Goal: Navigation & Orientation: Go to known website

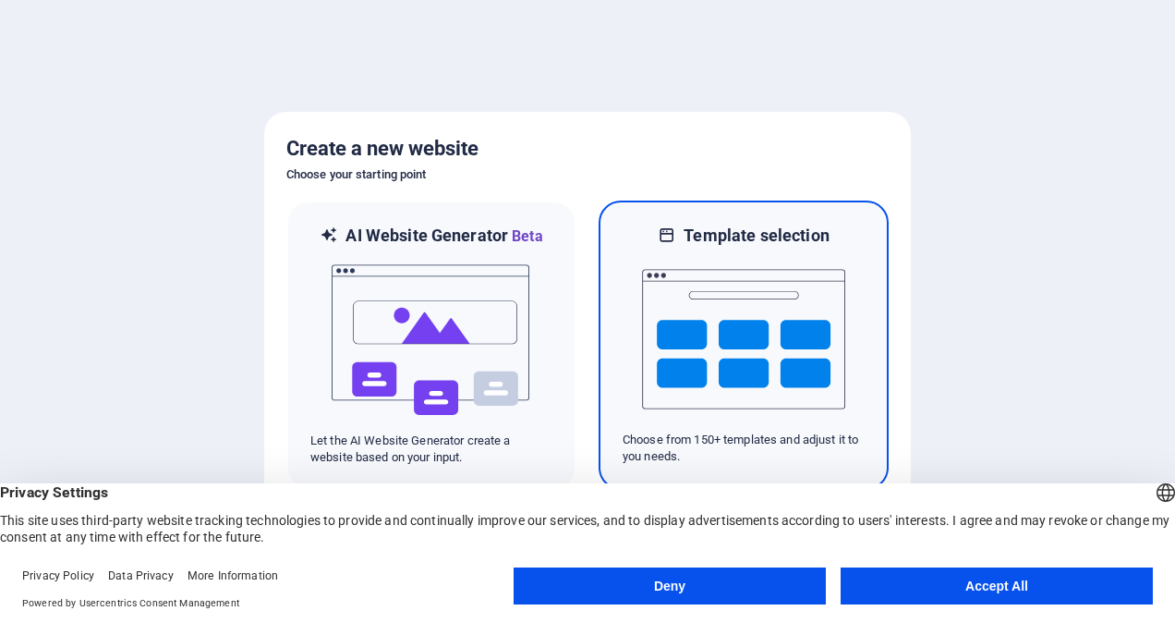
click at [758, 366] on img at bounding box center [743, 339] width 203 height 185
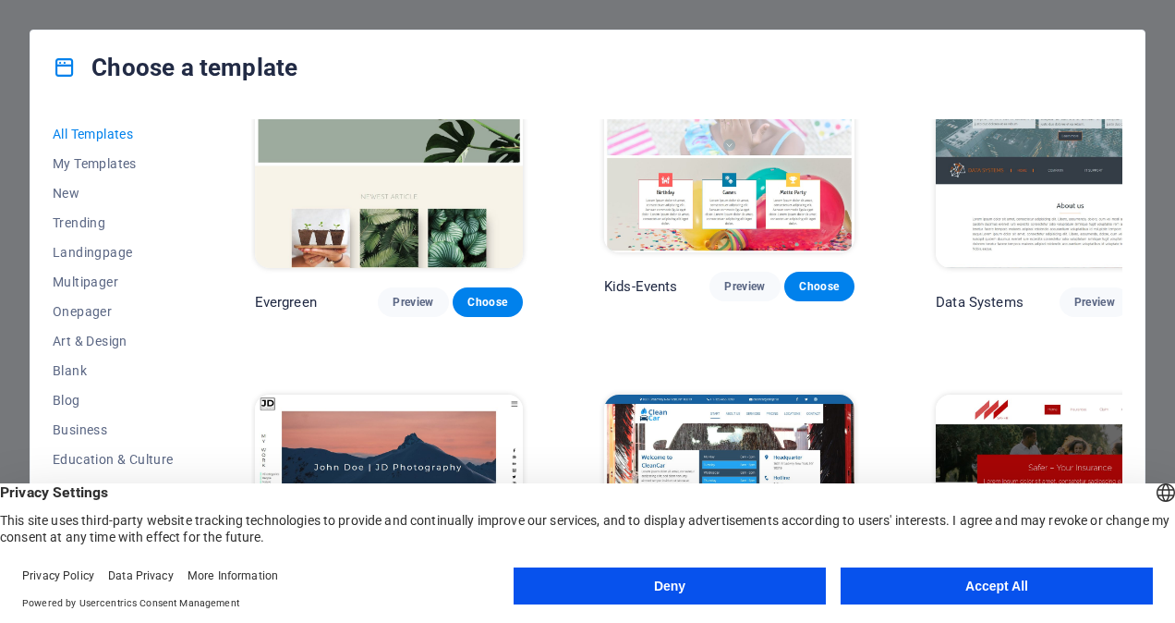
scroll to position [7023, 0]
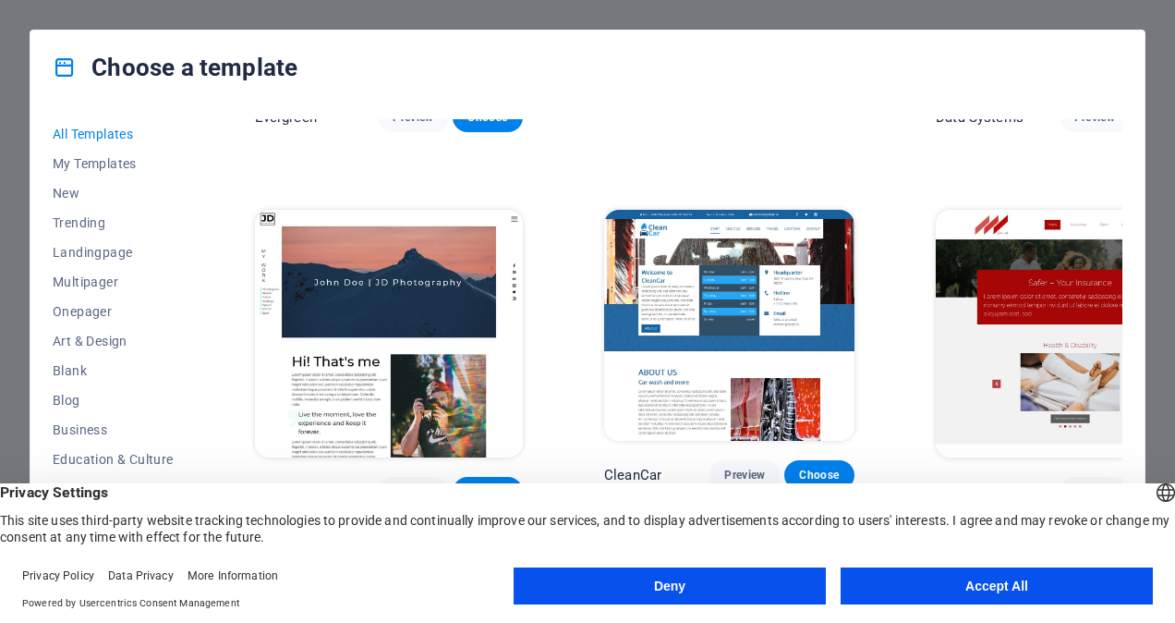
click at [972, 577] on button "Accept All" at bounding box center [997, 585] width 312 height 37
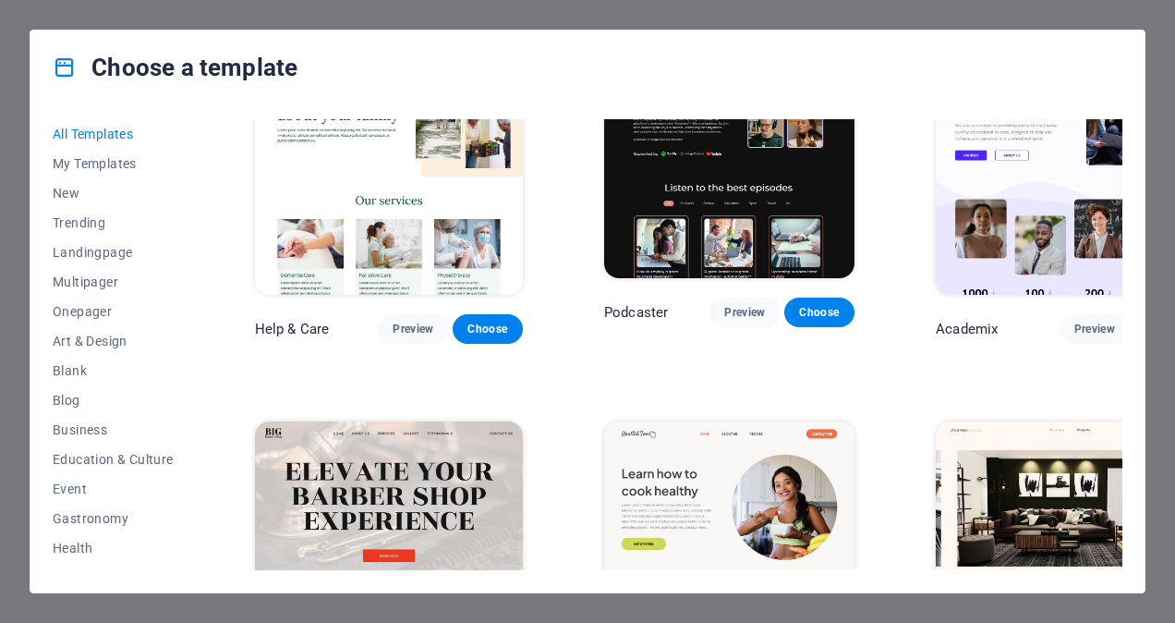
scroll to position [1016, 0]
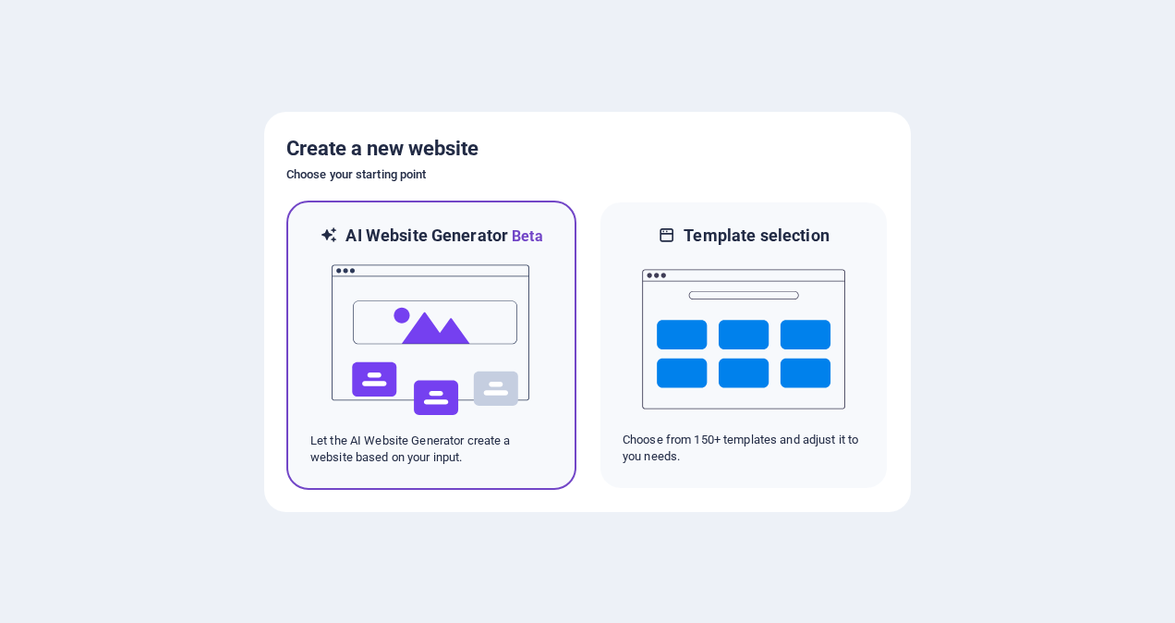
click at [464, 334] on img at bounding box center [431, 340] width 203 height 185
